Goal: Information Seeking & Learning: Understand process/instructions

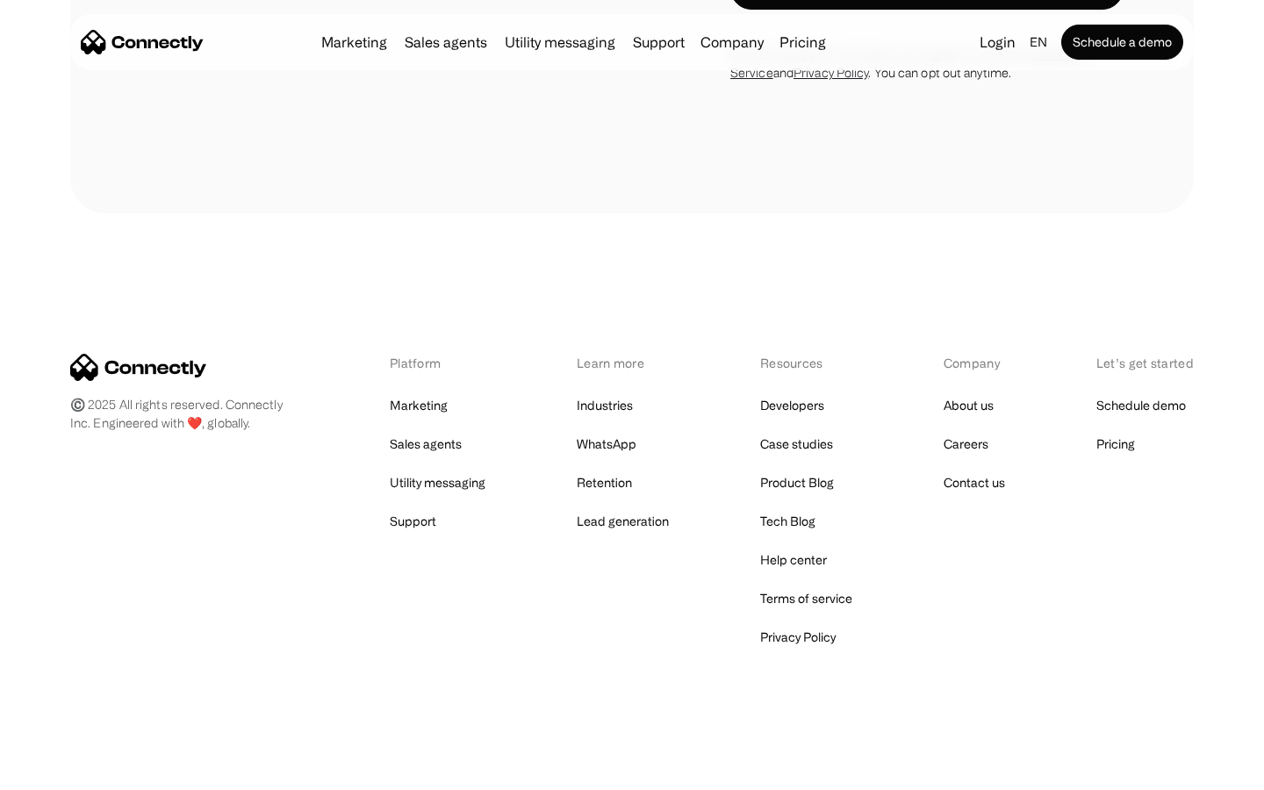
scroll to position [1504, 0]
